Goal: Find contact information: Find contact information

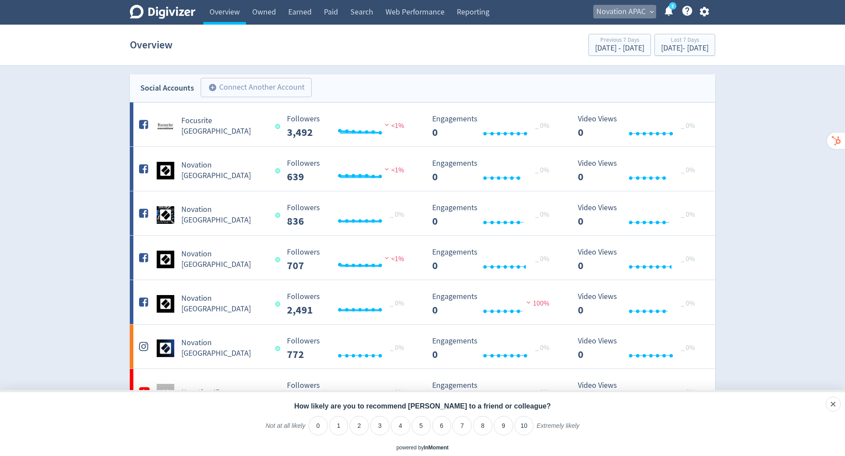
click at [623, 11] on span "Novation APAC" at bounding box center [620, 12] width 49 height 14
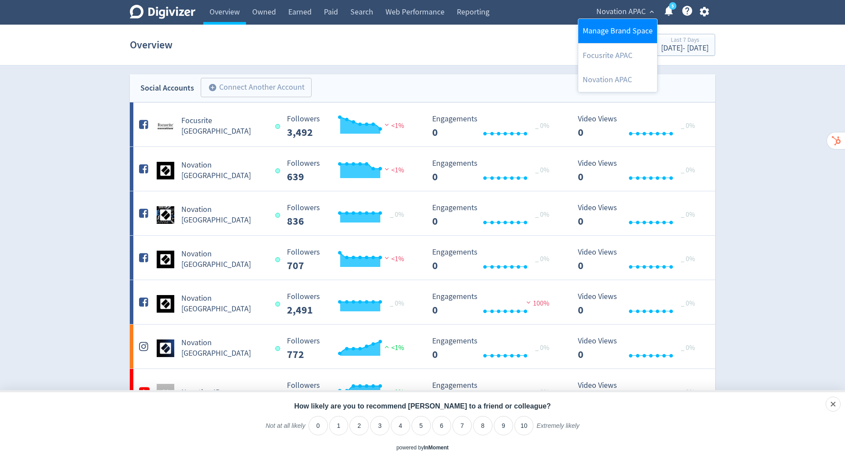
click at [623, 32] on link "Manage Brand Space" at bounding box center [617, 31] width 79 height 24
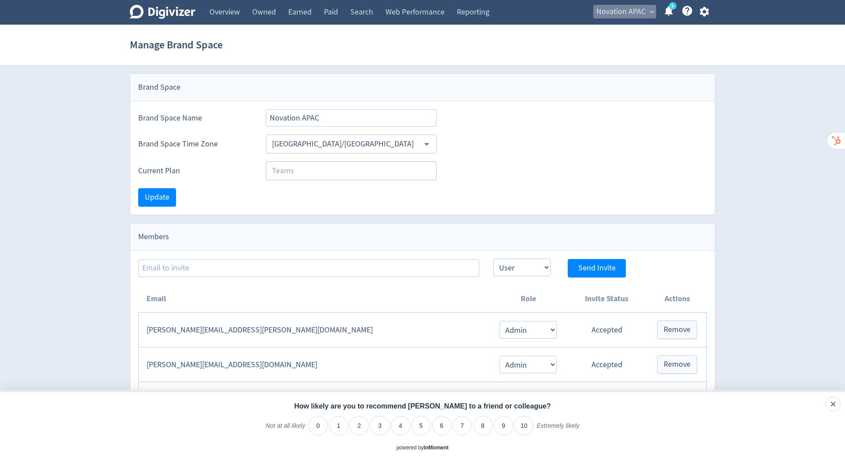
click at [627, 11] on span "Novation APAC" at bounding box center [620, 12] width 49 height 14
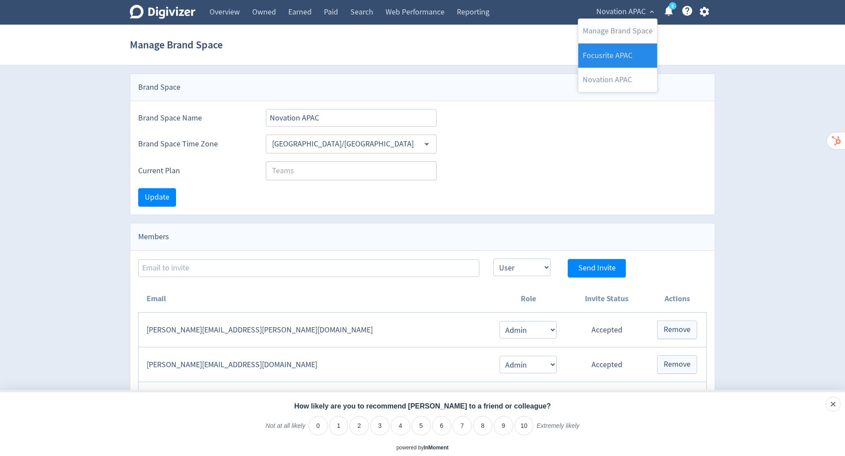
click at [622, 57] on link "Focusrite APAC" at bounding box center [617, 56] width 79 height 24
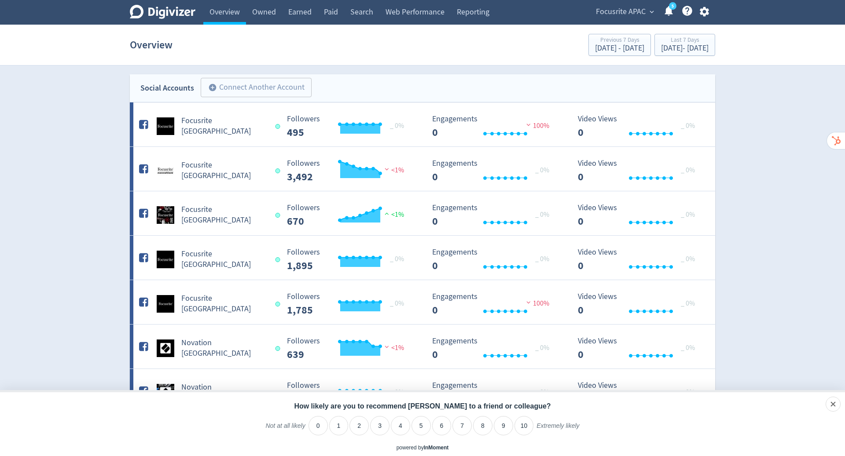
click at [624, 13] on span "Focusrite APAC" at bounding box center [621, 12] width 50 height 14
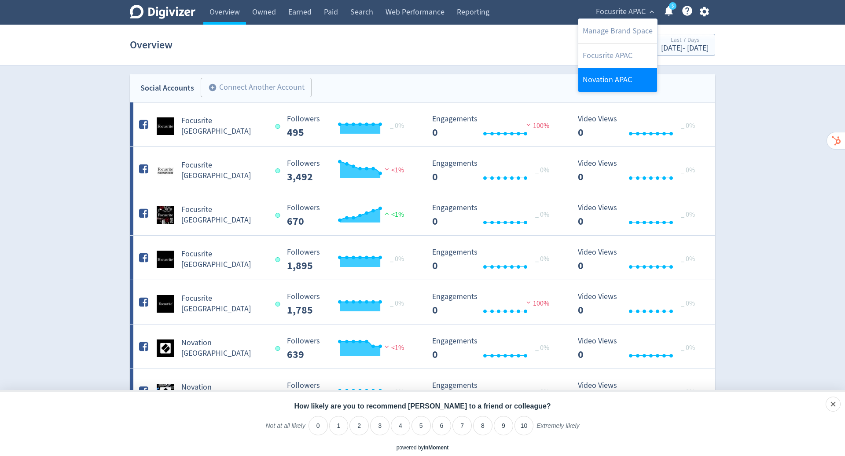
click at [619, 77] on link "Novation APAC" at bounding box center [617, 80] width 79 height 24
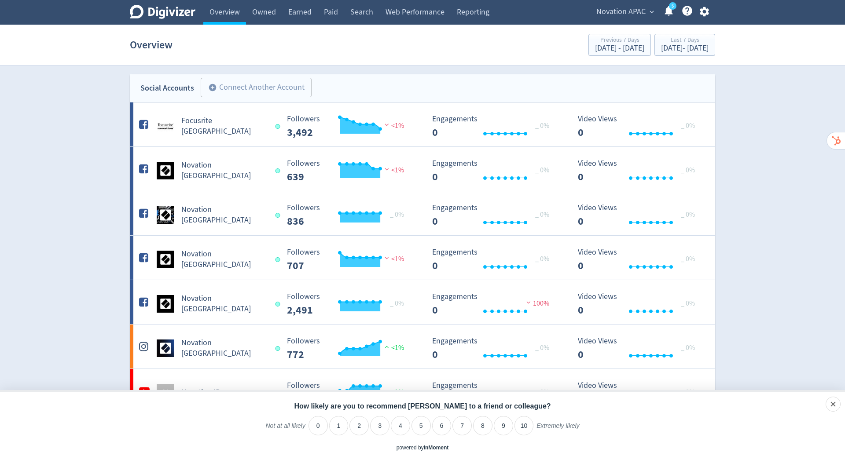
click at [637, 11] on span "Novation APAC" at bounding box center [620, 12] width 49 height 14
click at [628, 59] on link "Focusrite APAC" at bounding box center [617, 56] width 79 height 24
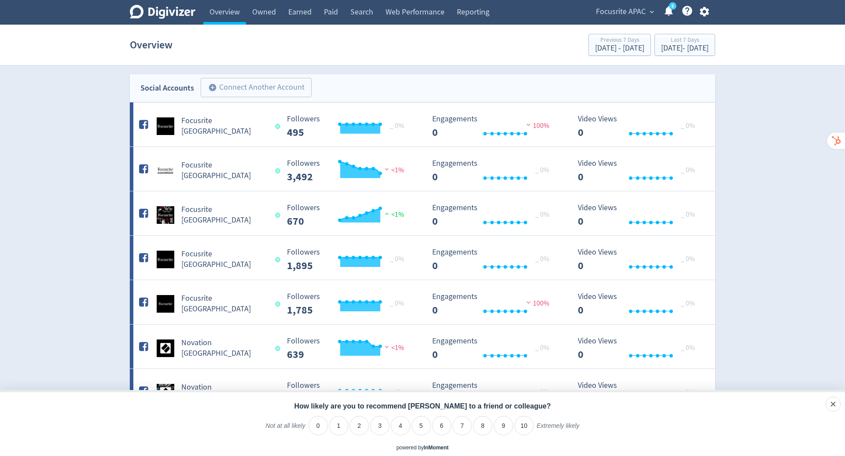
click at [638, 17] on span "Focusrite APAC" at bounding box center [621, 12] width 50 height 14
click at [625, 34] on link "Manage Brand Space" at bounding box center [617, 31] width 79 height 24
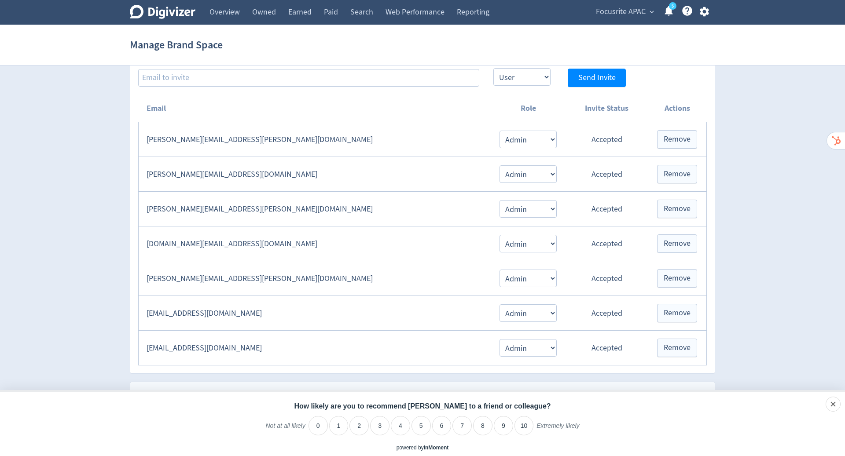
scroll to position [190, 0]
drag, startPoint x: 251, startPoint y: 139, endPoint x: 147, endPoint y: 140, distance: 104.7
click at [147, 140] on td "[PERSON_NAME][EMAIL_ADDRESS][PERSON_NAME][DOMAIN_NAME]" at bounding box center [315, 140] width 352 height 35
copy td "[PERSON_NAME][EMAIL_ADDRESS][PERSON_NAME][DOMAIN_NAME]"
drag, startPoint x: 248, startPoint y: 168, endPoint x: 147, endPoint y: 165, distance: 101.2
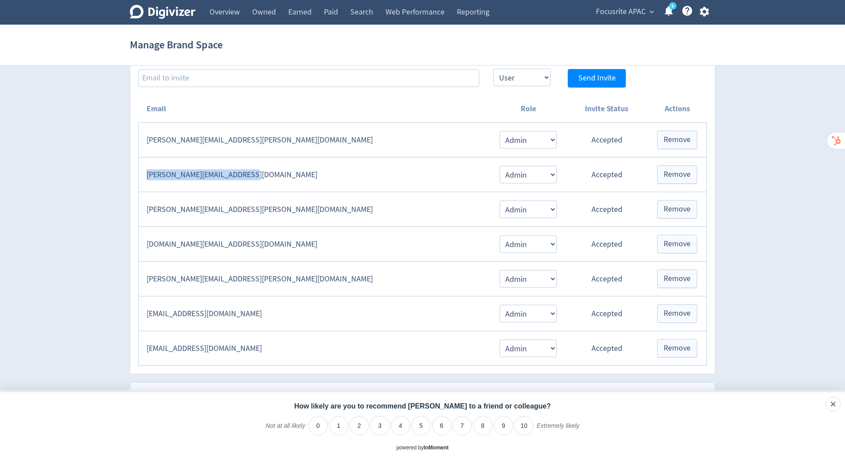
click at [147, 165] on td "[PERSON_NAME][EMAIL_ADDRESS][DOMAIN_NAME]" at bounding box center [315, 175] width 352 height 35
copy td "[PERSON_NAME][EMAIL_ADDRESS][DOMAIN_NAME]"
drag, startPoint x: 268, startPoint y: 208, endPoint x: 145, endPoint y: 208, distance: 122.3
click at [145, 208] on td "[PERSON_NAME][EMAIL_ADDRESS][PERSON_NAME][DOMAIN_NAME]" at bounding box center [315, 209] width 352 height 35
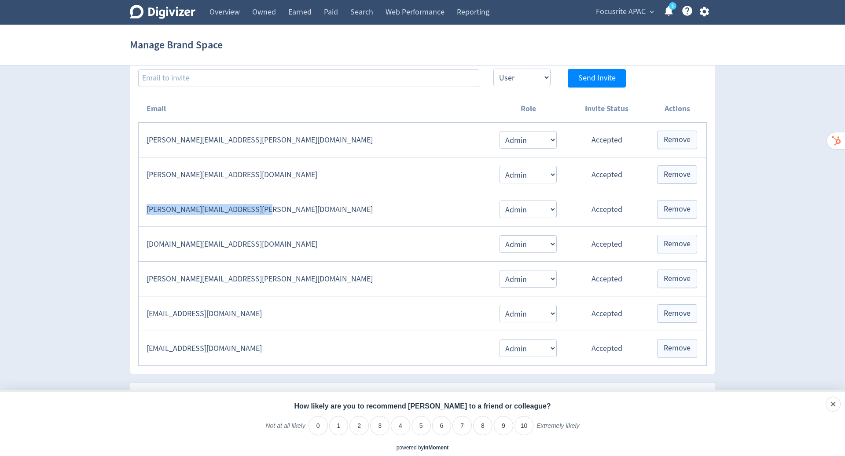
copy td "[PERSON_NAME][EMAIL_ADDRESS][PERSON_NAME][DOMAIN_NAME]"
drag, startPoint x: 246, startPoint y: 248, endPoint x: 142, endPoint y: 243, distance: 104.4
click at [142, 243] on td "[DOMAIN_NAME][EMAIL_ADDRESS][DOMAIN_NAME]" at bounding box center [315, 244] width 352 height 35
copy td "[DOMAIN_NAME][EMAIL_ADDRESS][DOMAIN_NAME]"
drag, startPoint x: 261, startPoint y: 273, endPoint x: 145, endPoint y: 273, distance: 115.3
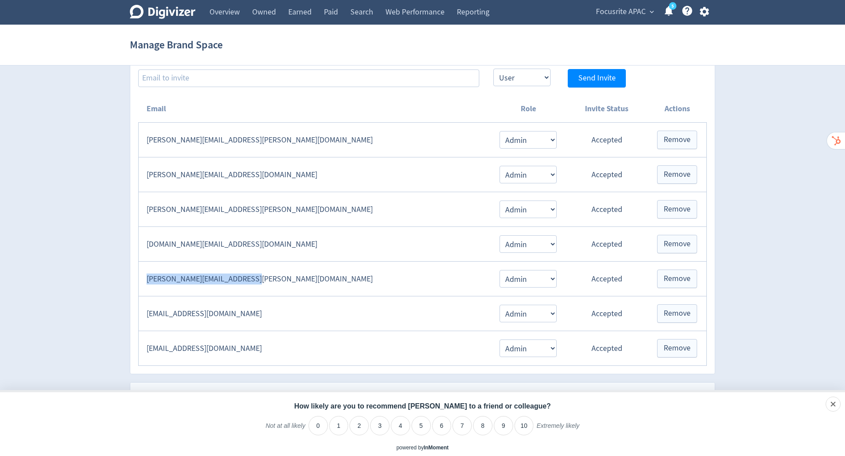
click at [145, 273] on td "[PERSON_NAME][EMAIL_ADDRESS][PERSON_NAME][DOMAIN_NAME]" at bounding box center [315, 279] width 352 height 35
copy td "[PERSON_NAME][EMAIL_ADDRESS][PERSON_NAME][DOMAIN_NAME]"
drag, startPoint x: 260, startPoint y: 311, endPoint x: 144, endPoint y: 310, distance: 115.7
click at [144, 310] on td "[EMAIL_ADDRESS][DOMAIN_NAME]" at bounding box center [315, 314] width 352 height 35
copy td "[EMAIL_ADDRESS][DOMAIN_NAME]"
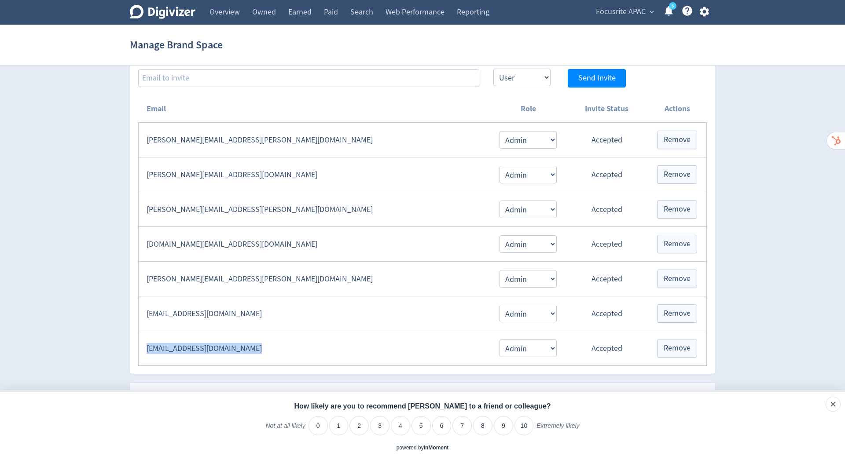
drag, startPoint x: 263, startPoint y: 344, endPoint x: 143, endPoint y: 345, distance: 119.7
click at [143, 345] on td "[EMAIL_ADDRESS][DOMAIN_NAME]" at bounding box center [315, 348] width 352 height 35
copy td "[EMAIL_ADDRESS][DOMAIN_NAME]"
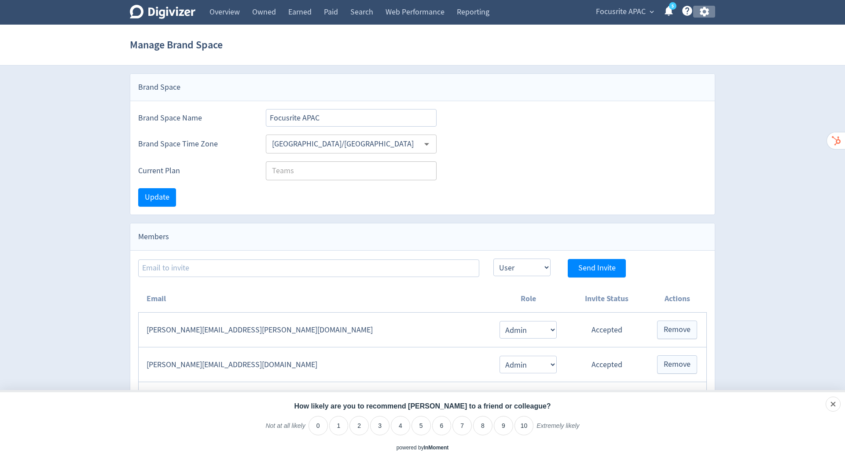
click at [705, 11] on icon "button" at bounding box center [704, 12] width 12 height 12
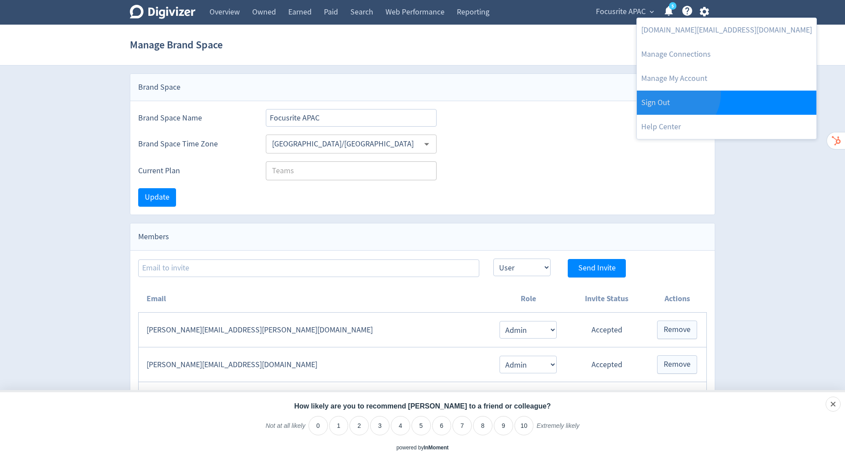
click at [675, 93] on link "Sign Out" at bounding box center [727, 103] width 180 height 24
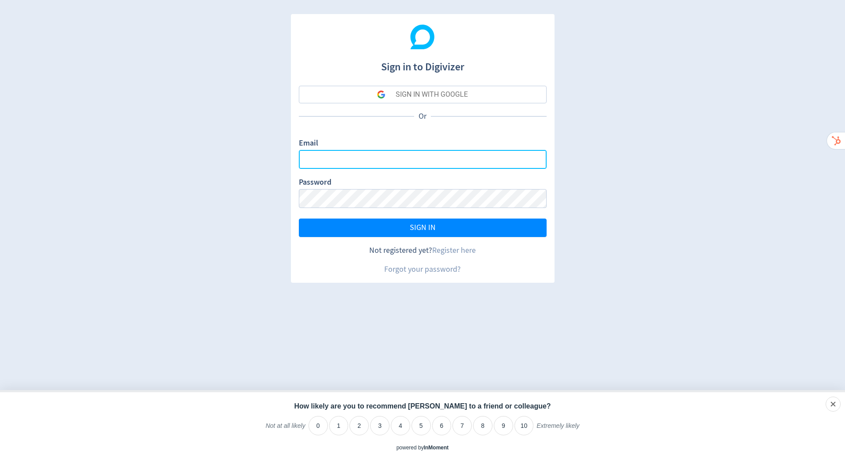
click at [501, 152] on input "Email" at bounding box center [423, 159] width 248 height 19
type input "[PERSON_NAME][EMAIL_ADDRESS][PERSON_NAME][DOMAIN_NAME]"
